Goal: Transaction & Acquisition: Purchase product/service

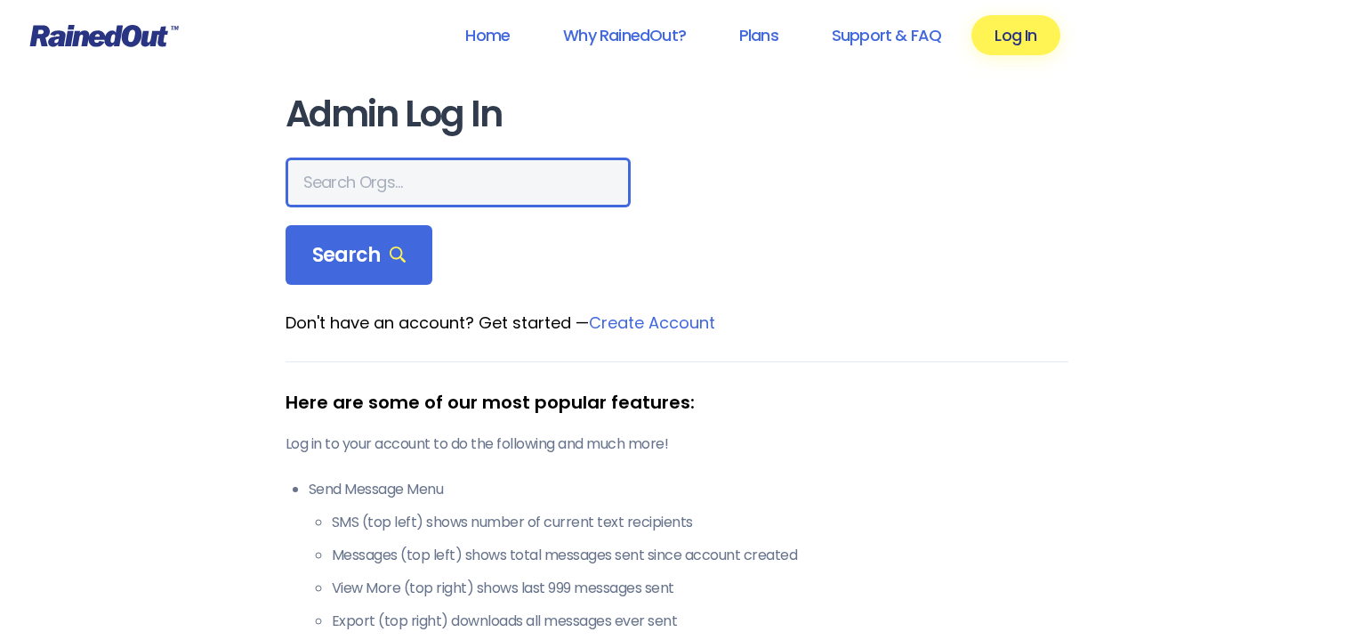
click at [401, 176] on input "text" at bounding box center [458, 182] width 345 height 50
type input "[PERSON_NAME] soccer"
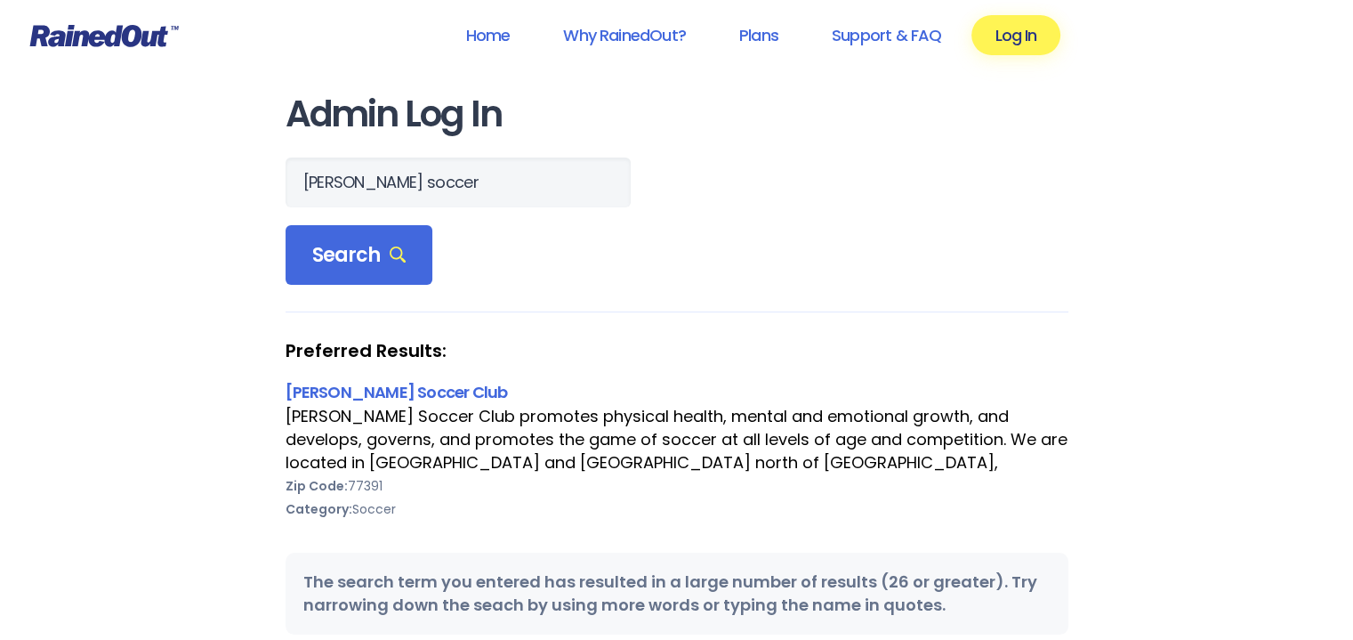
click at [355, 390] on link "[PERSON_NAME] Soccer Club" at bounding box center [397, 392] width 222 height 22
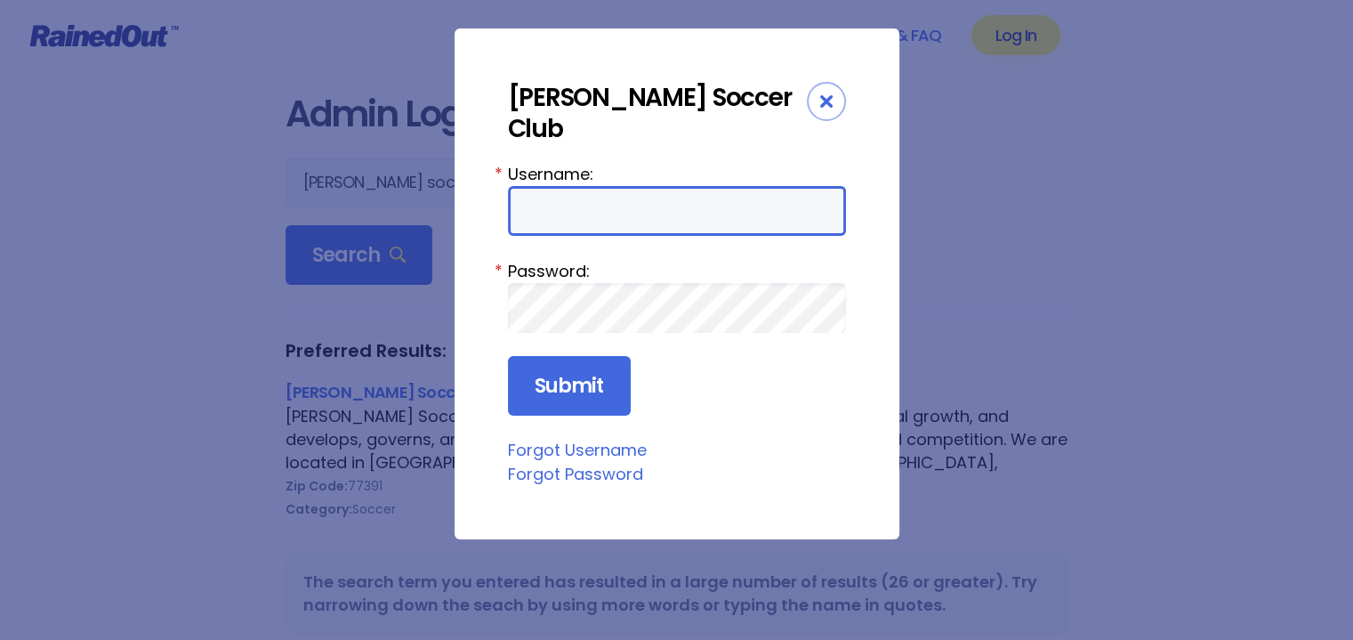
click at [588, 188] on input "Username:" at bounding box center [677, 211] width 338 height 50
type input "rbenceksc"
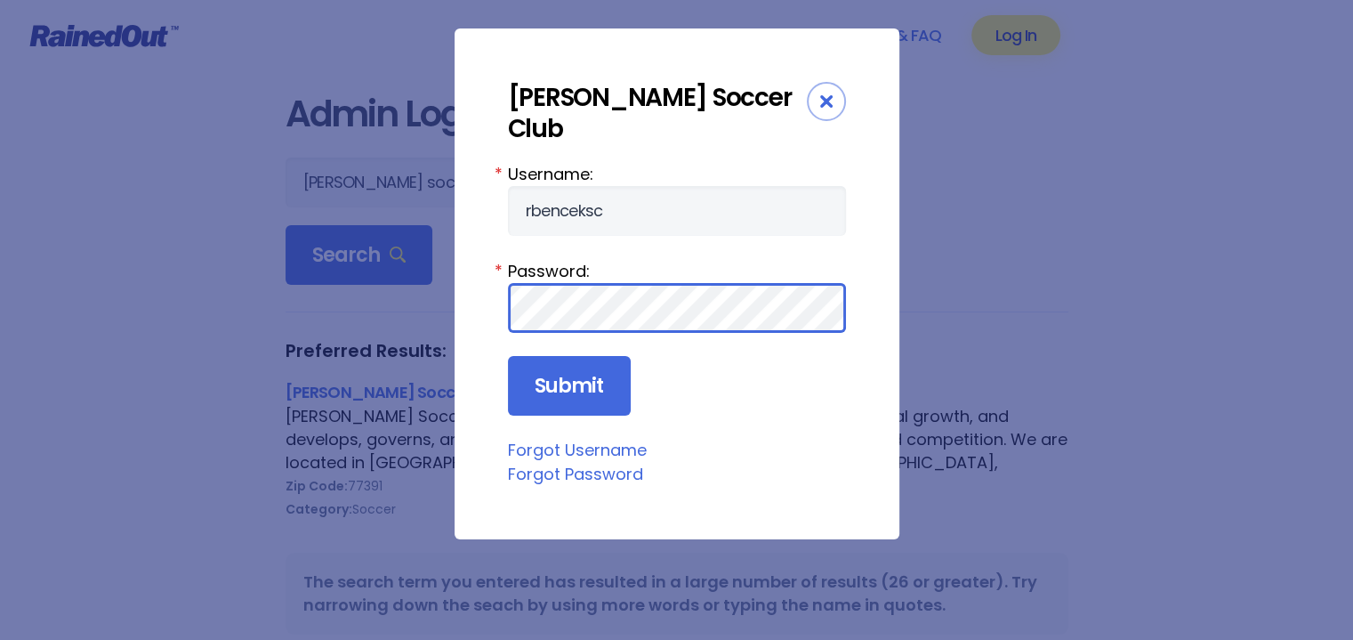
click at [508, 356] on input "Submit" at bounding box center [569, 386] width 123 height 61
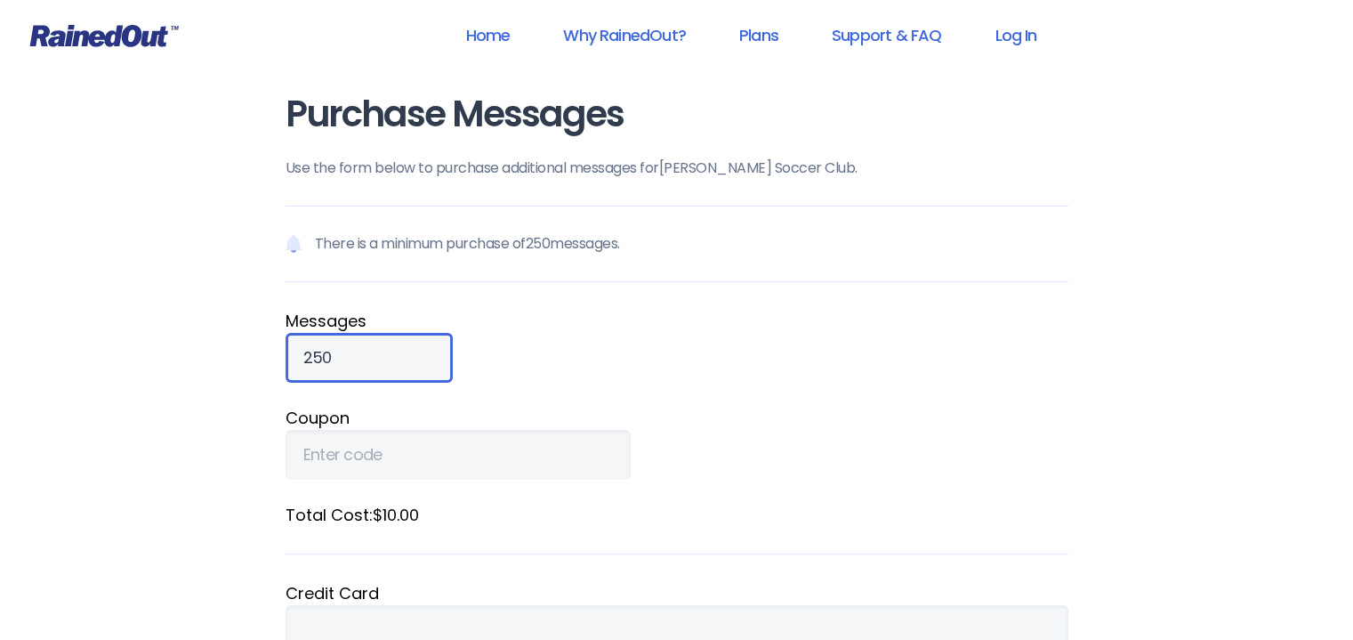
click at [349, 359] on input "250" at bounding box center [369, 358] width 167 height 50
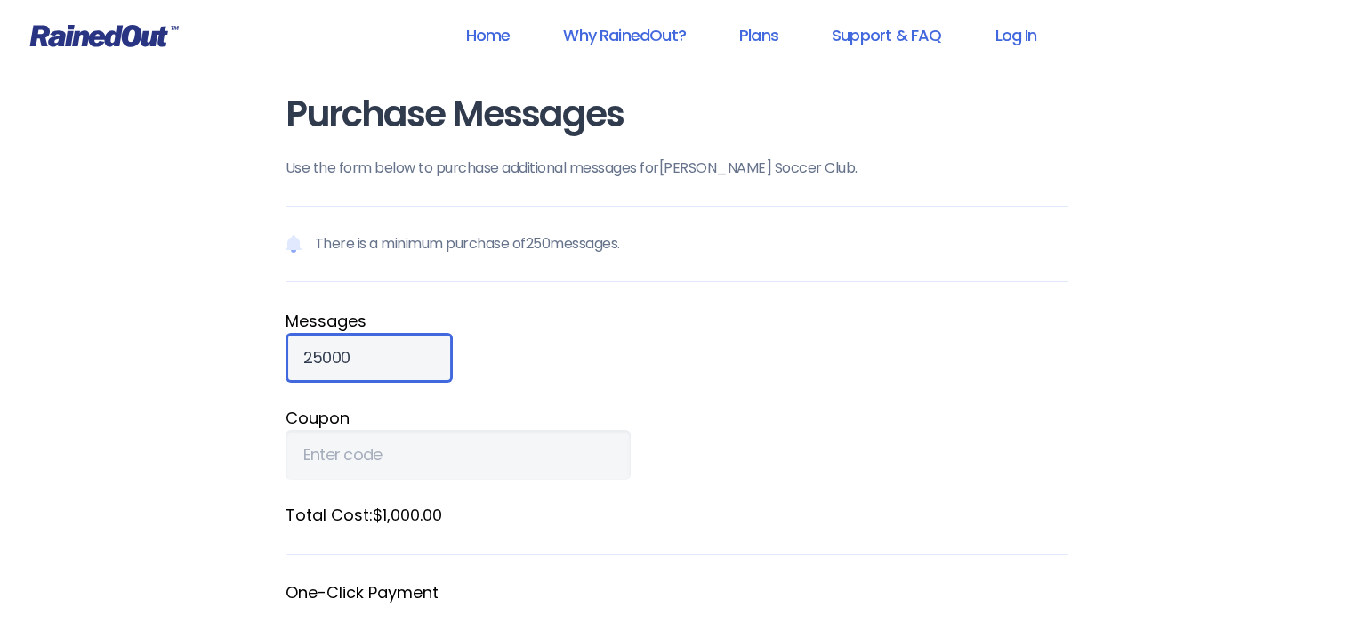
scroll to position [445, 0]
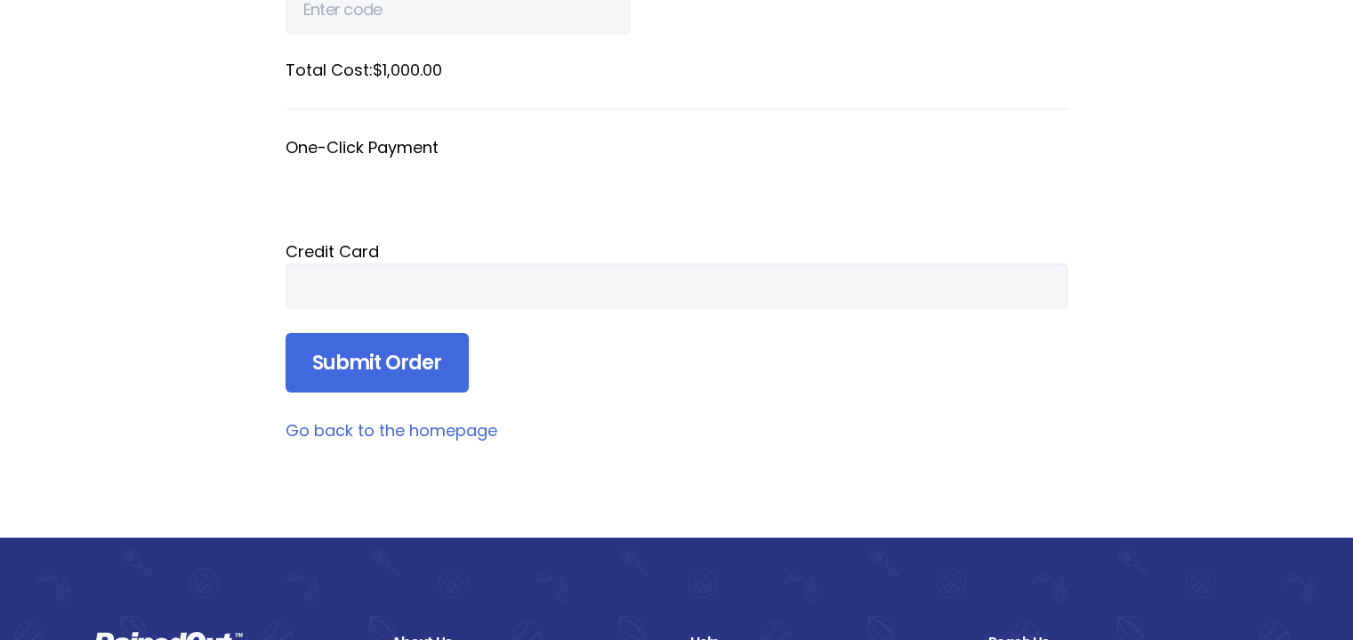
type input "25000"
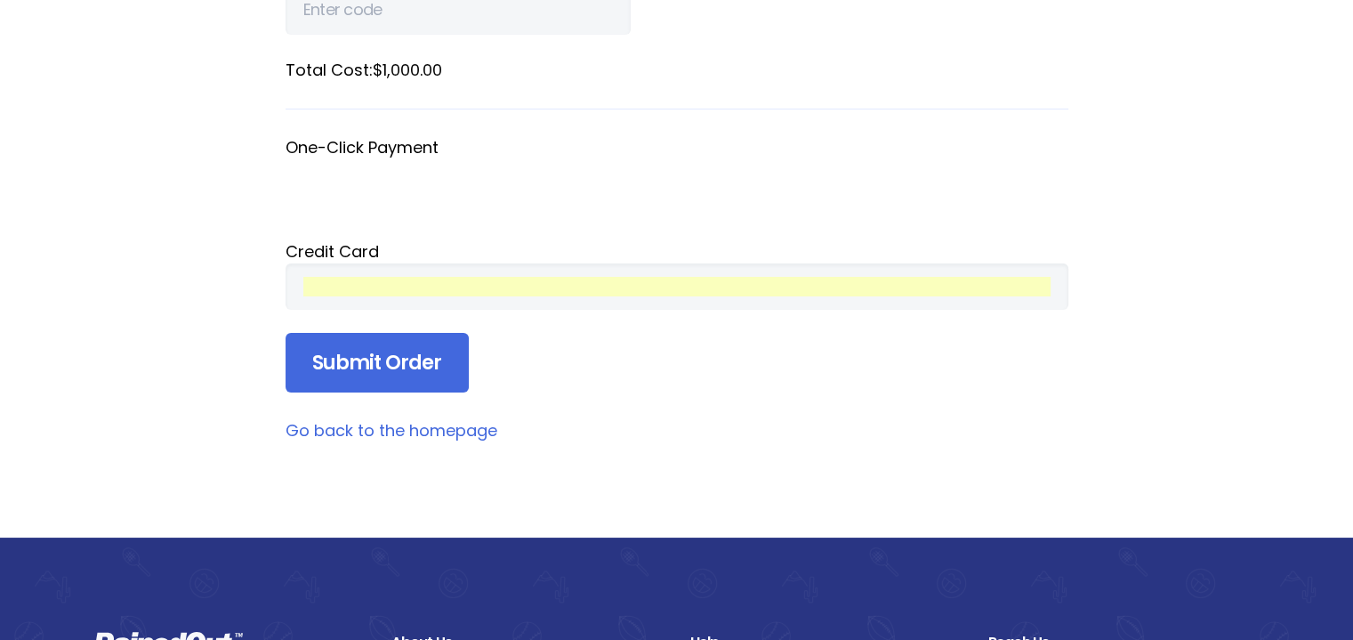
click at [424, 351] on input "Submit Order" at bounding box center [377, 363] width 183 height 61
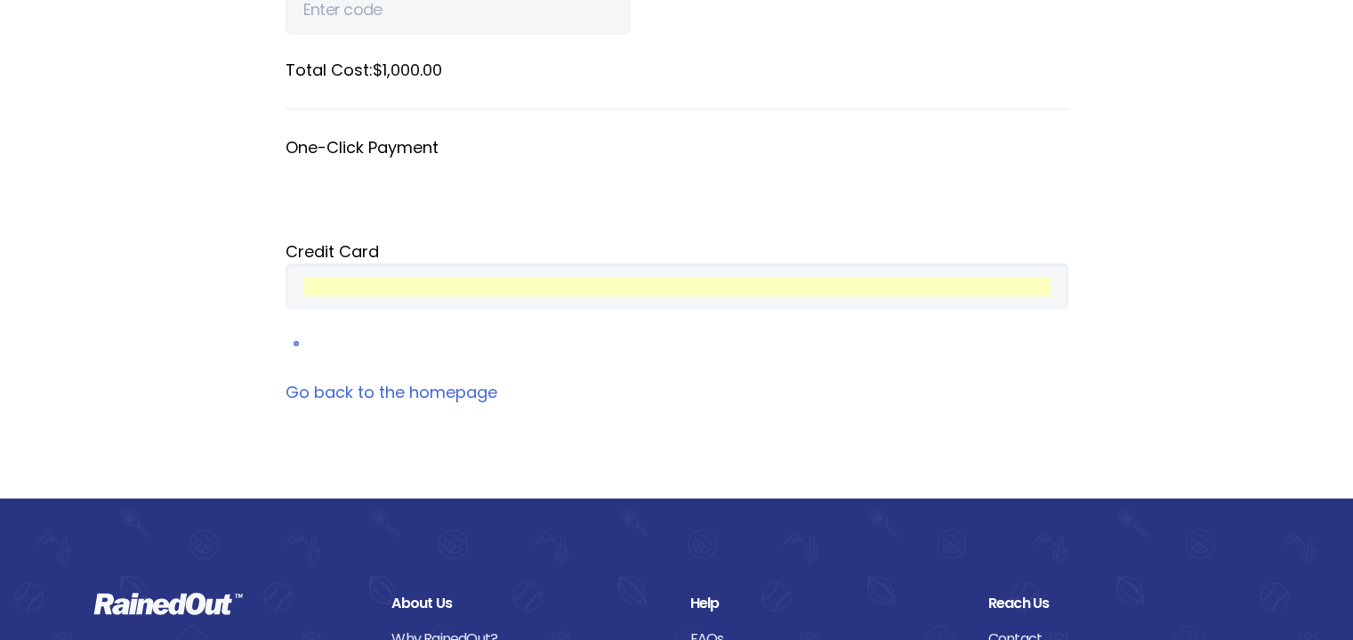
scroll to position [248, 0]
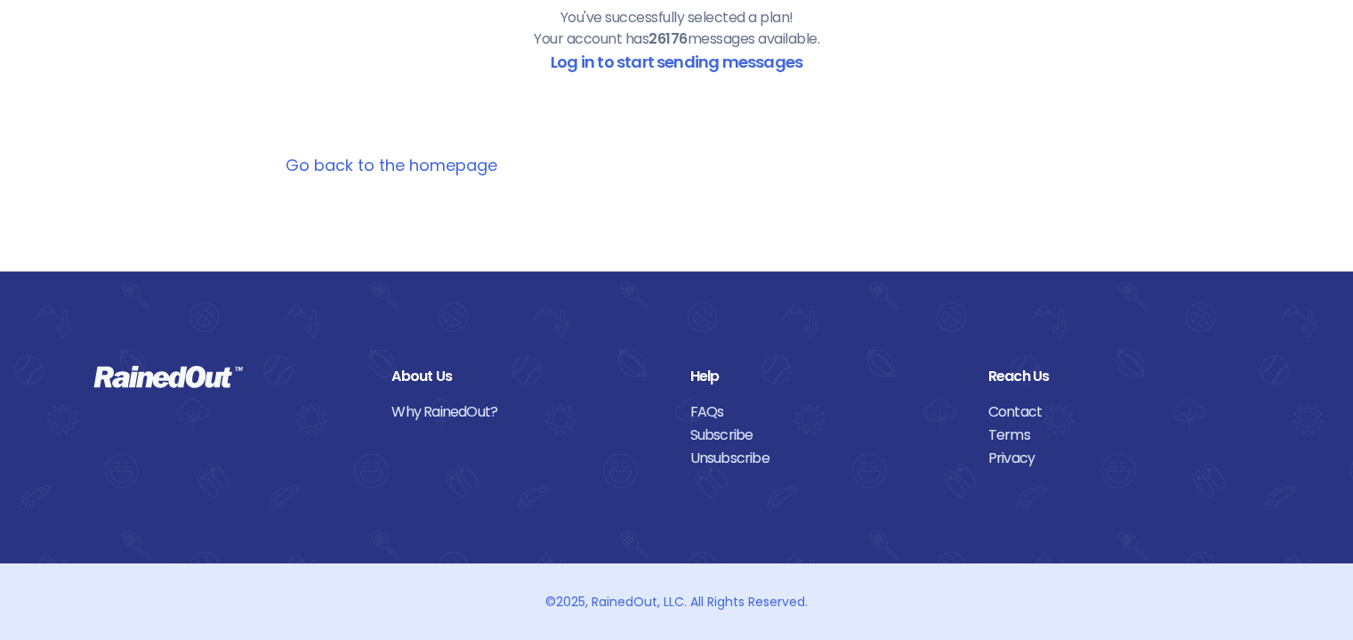
click at [680, 72] on link "Log in to start sending messages" at bounding box center [677, 62] width 252 height 22
